Goal: Information Seeking & Learning: Learn about a topic

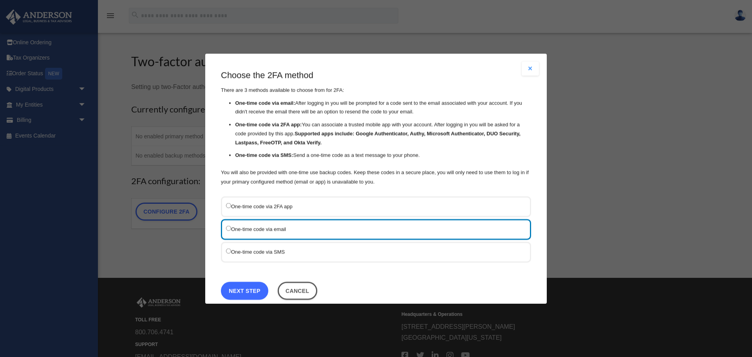
click at [246, 292] on link "Next Step" at bounding box center [244, 290] width 47 height 18
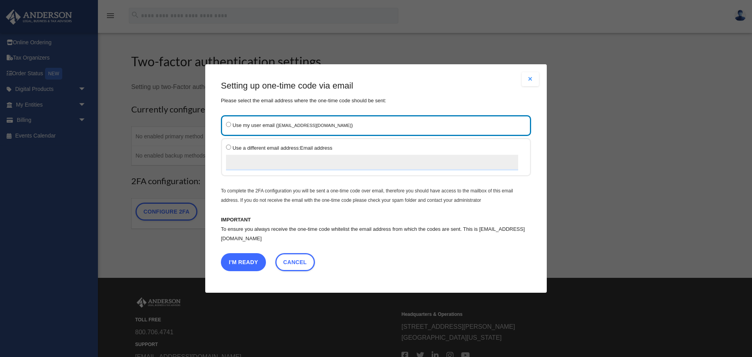
click at [244, 262] on button "I'm Ready" at bounding box center [243, 262] width 45 height 18
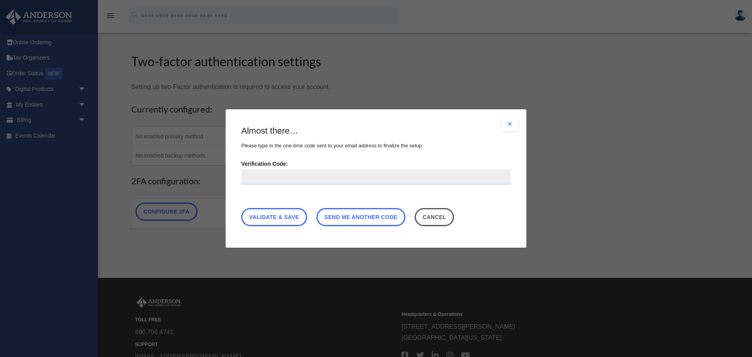
click at [261, 183] on input "Verification Code:" at bounding box center [375, 177] width 269 height 16
paste input "******"
type input "******"
click at [281, 215] on link "Validate & Save" at bounding box center [274, 217] width 66 height 18
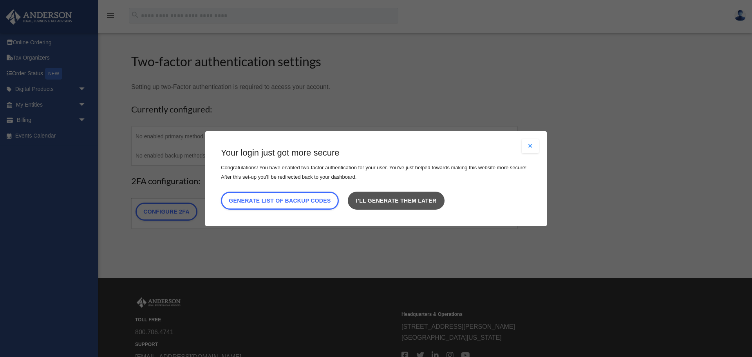
click at [392, 202] on link "I’ll generate them later" at bounding box center [396, 200] width 96 height 18
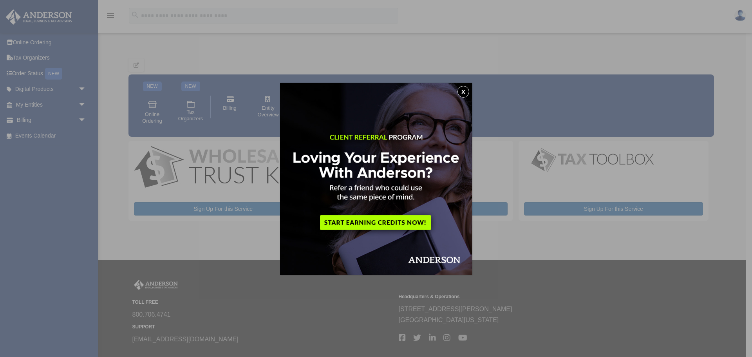
click at [463, 92] on button "x" at bounding box center [463, 92] width 12 height 12
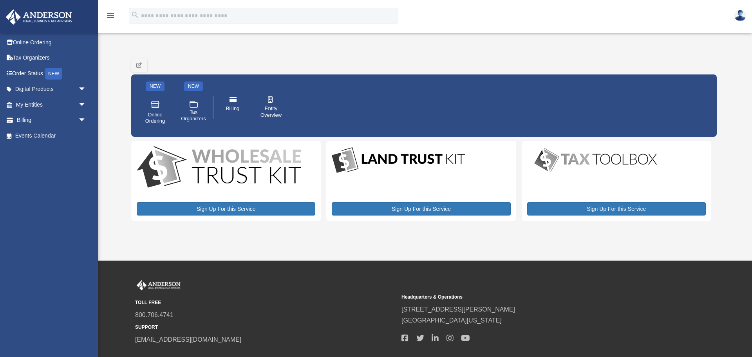
click at [742, 18] on img at bounding box center [740, 15] width 12 height 11
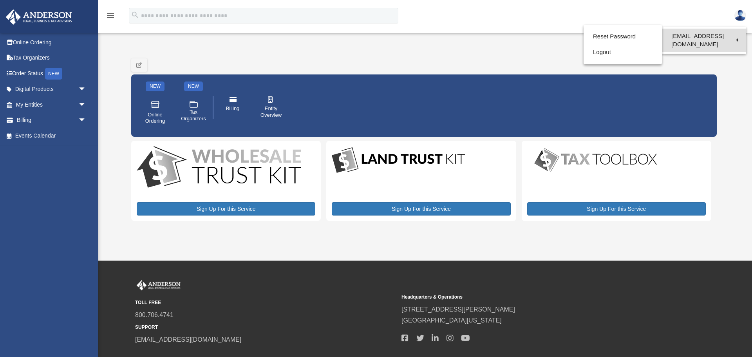
click at [723, 36] on link "[EMAIL_ADDRESS][DOMAIN_NAME]" at bounding box center [704, 40] width 84 height 23
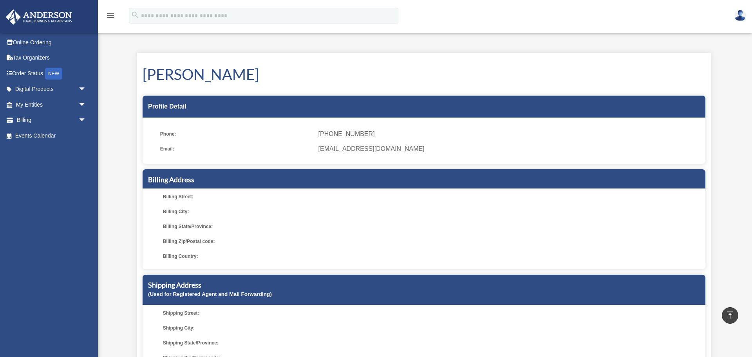
scroll to position [2, 0]
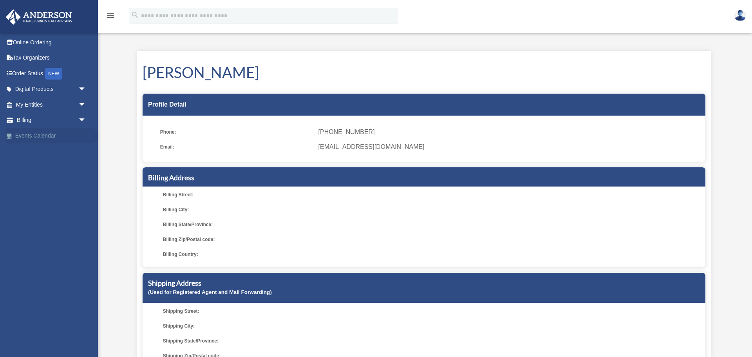
click at [39, 138] on link "Events Calendar" at bounding box center [51, 136] width 92 height 16
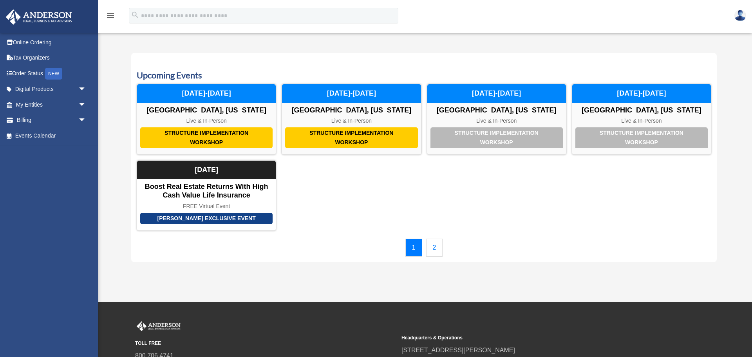
click at [434, 249] on link "2" at bounding box center [434, 248] width 17 height 18
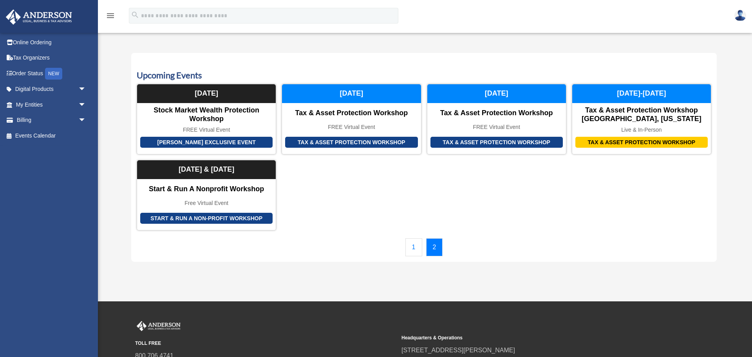
click at [418, 248] on link "1" at bounding box center [413, 247] width 17 height 18
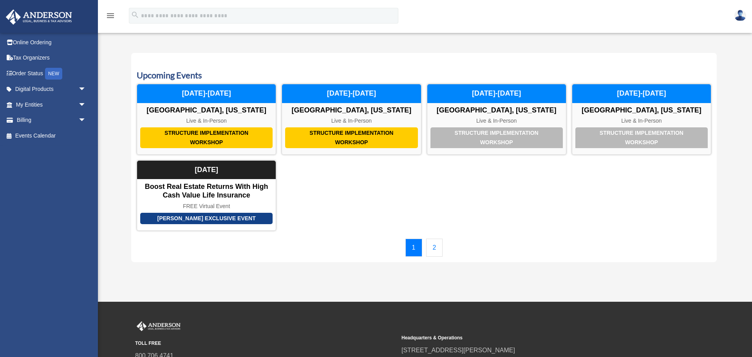
click at [438, 250] on link "2" at bounding box center [434, 248] width 17 height 18
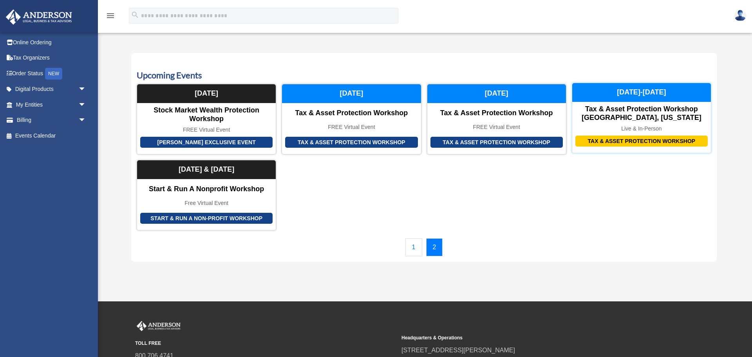
click at [616, 140] on div "Tax & Asset Protection Workshop" at bounding box center [641, 141] width 132 height 11
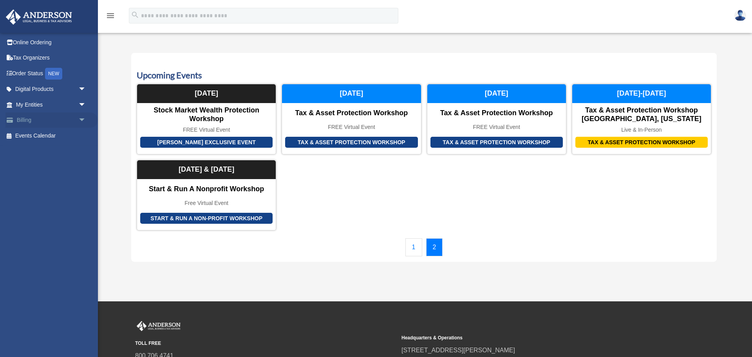
click at [26, 121] on link "Billing arrow_drop_down" at bounding box center [51, 120] width 92 height 16
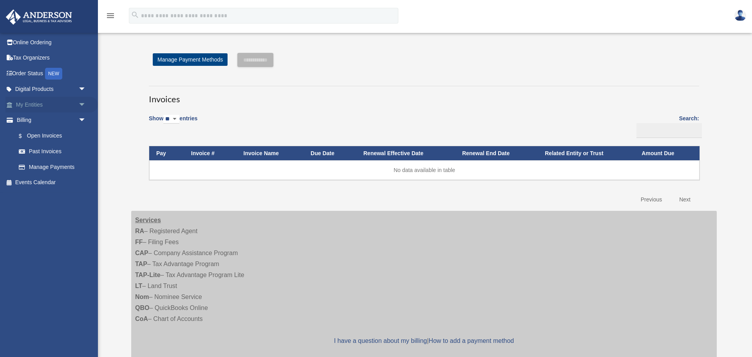
click at [39, 102] on link "My Entities arrow_drop_down" at bounding box center [51, 105] width 92 height 16
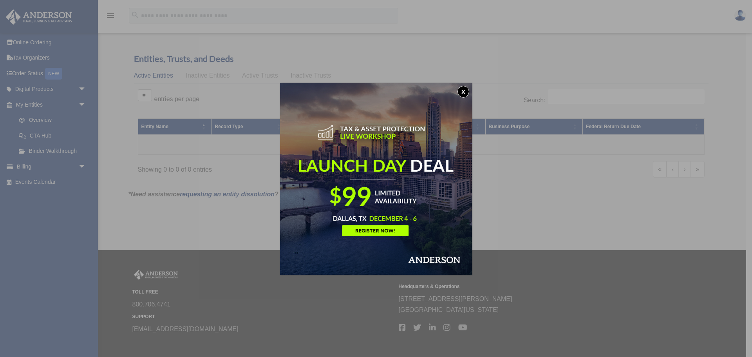
click at [463, 91] on button "x" at bounding box center [463, 92] width 12 height 12
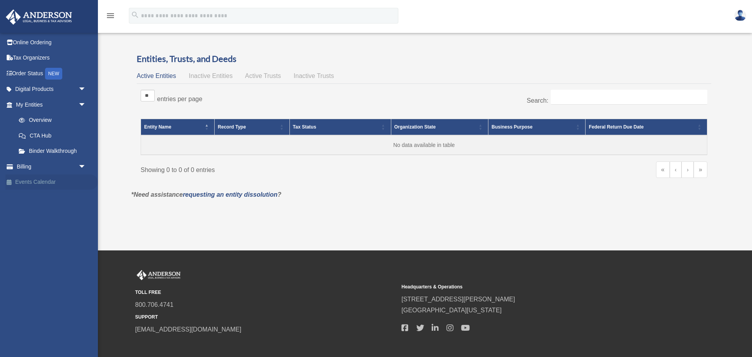
click at [35, 182] on link "Events Calendar" at bounding box center [51, 182] width 92 height 16
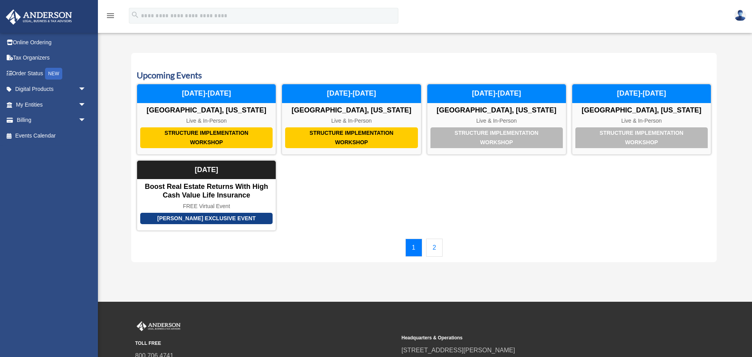
click at [433, 247] on link "2" at bounding box center [434, 248] width 17 height 18
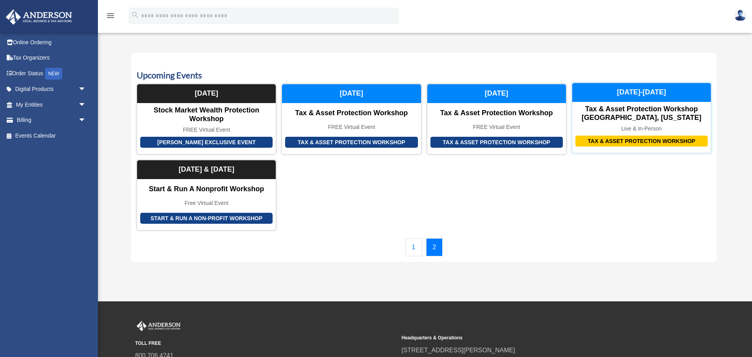
click at [620, 140] on div "Tax & Asset Protection Workshop" at bounding box center [641, 141] width 132 height 11
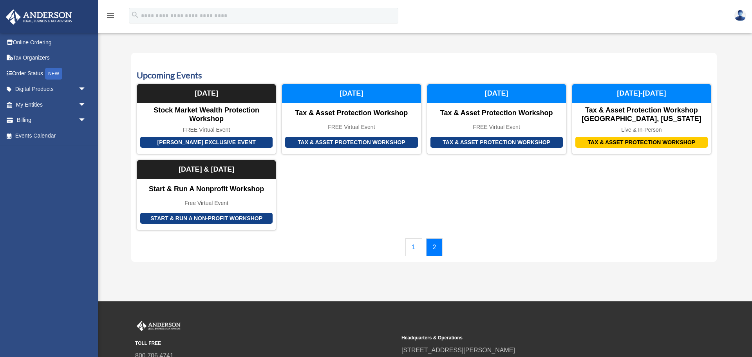
click at [740, 16] on img at bounding box center [740, 15] width 12 height 11
click at [606, 49] on link "Logout" at bounding box center [623, 52] width 78 height 16
